Goal: Task Accomplishment & Management: Manage account settings

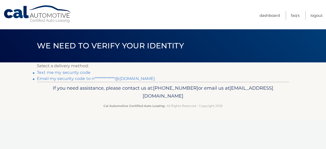
click at [68, 72] on link "Text me my security code" at bounding box center [63, 72] width 53 height 5
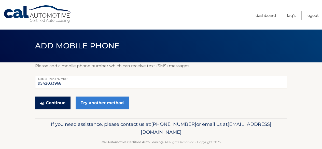
click at [43, 102] on icon "submit" at bounding box center [42, 103] width 4 height 4
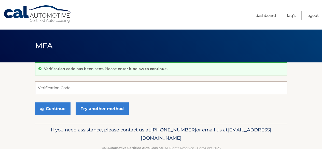
click at [43, 88] on input "Verification Code" at bounding box center [161, 87] width 252 height 13
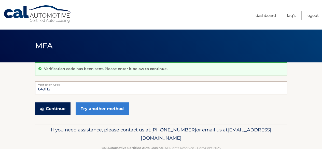
type input "649112"
click at [49, 107] on button "Continue" at bounding box center [52, 108] width 35 height 13
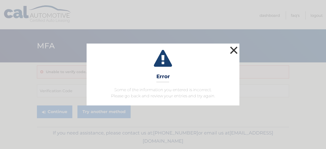
click at [233, 51] on button "×" at bounding box center [234, 50] width 10 height 10
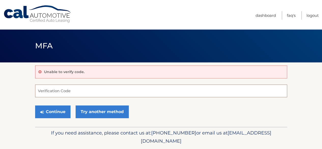
click at [57, 93] on input "Verification Code" at bounding box center [161, 90] width 252 height 13
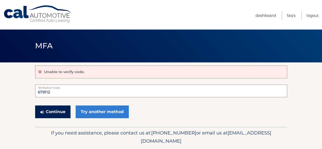
type input "679112"
click at [56, 113] on button "Continue" at bounding box center [52, 111] width 35 height 13
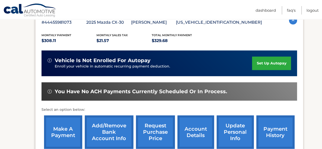
scroll to position [98, 0]
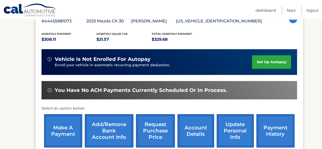
click at [66, 134] on link "make a payment" at bounding box center [63, 130] width 38 height 33
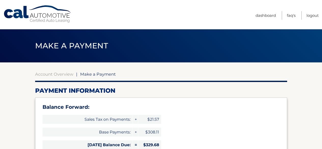
select select "OTg5MzQ1NGItNzU4Ni00YmQyLTljMzctMjhkMDZiZTYxMWY0"
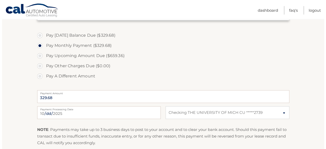
scroll to position [249, 0]
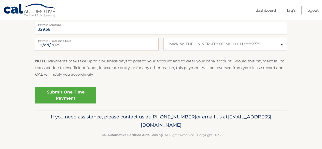
click at [70, 96] on link "Submit One Time Payment" at bounding box center [65, 95] width 61 height 16
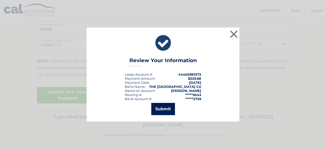
click at [165, 110] on button "Submit" at bounding box center [163, 109] width 24 height 12
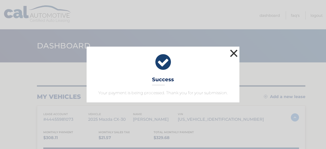
click at [233, 54] on button "×" at bounding box center [234, 53] width 10 height 10
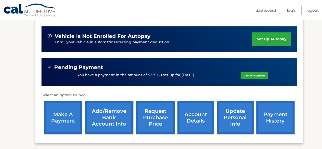
scroll to position [129, 0]
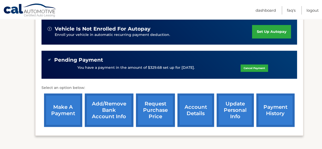
click at [263, 33] on link "set up autopay" at bounding box center [271, 31] width 39 height 13
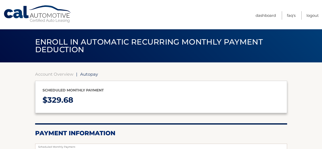
select select "OTg5MzQ1NGItNzU4Ni00YmQyLTljMzctMjhkMDZiZTYxMWY0"
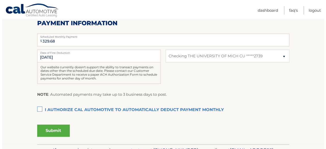
scroll to position [113, 0]
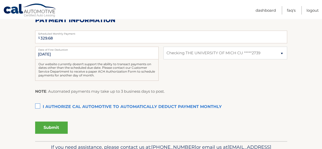
click at [39, 105] on label "I authorize cal automotive to automatically deduct payment monthly This checkbo…" at bounding box center [161, 107] width 252 height 10
click at [0, 0] on input "I authorize cal automotive to automatically deduct payment monthly This checkbo…" at bounding box center [0, 0] width 0 height 0
click at [57, 127] on button "Submit" at bounding box center [51, 127] width 33 height 12
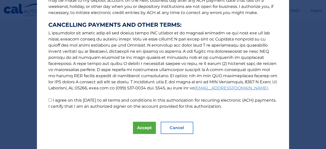
scroll to position [91, 0]
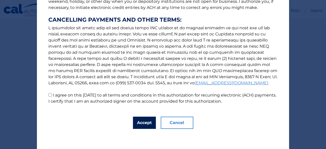
click at [138, 126] on button "Accept" at bounding box center [144, 123] width 23 height 12
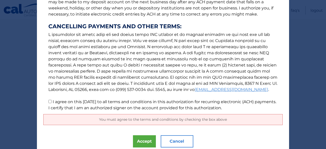
scroll to position [103, 0]
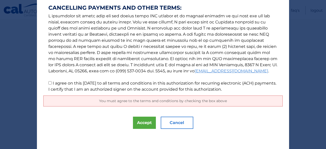
click at [48, 84] on input "I agree on this [DATE] to all terms and conditions in this authorization for re…" at bounding box center [49, 82] width 3 height 3
checkbox input "true"
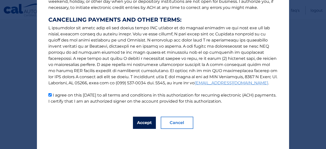
click at [137, 122] on button "Accept" at bounding box center [144, 123] width 23 height 12
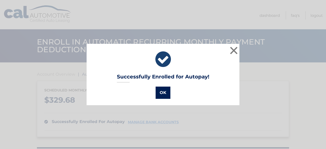
click at [159, 96] on button "OK" at bounding box center [162, 93] width 15 height 12
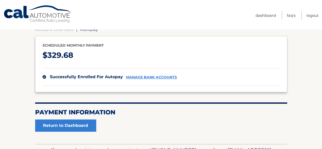
scroll to position [78, 0]
